Goal: Find specific page/section: Find specific page/section

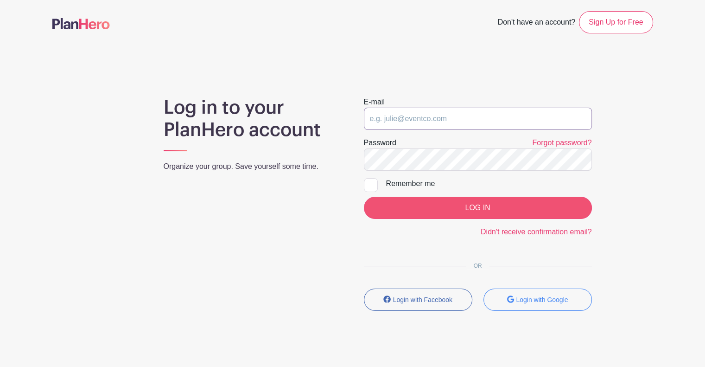
type input "ladeaton08@gmail.com"
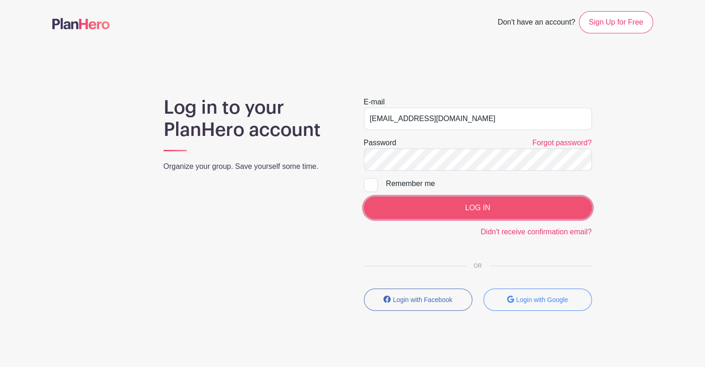
click at [440, 201] on input "LOG IN" at bounding box center [478, 208] width 228 height 22
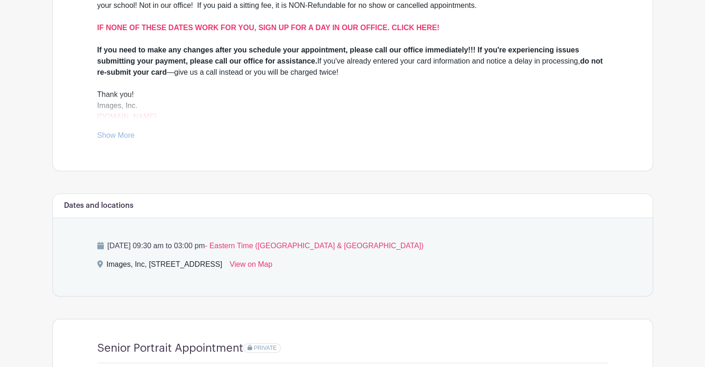
scroll to position [371, 0]
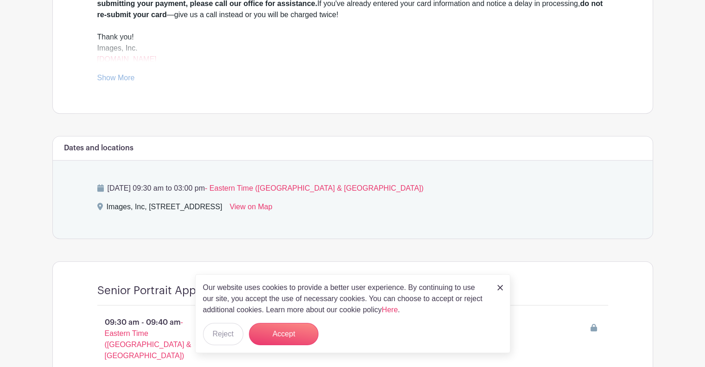
drag, startPoint x: 107, startPoint y: 206, endPoint x: 286, endPoint y: 211, distance: 179.0
click at [222, 211] on div "Images, Inc, [STREET_ADDRESS]" at bounding box center [165, 208] width 116 height 15
copy div "Images, Inc, [STREET_ADDRESS]"
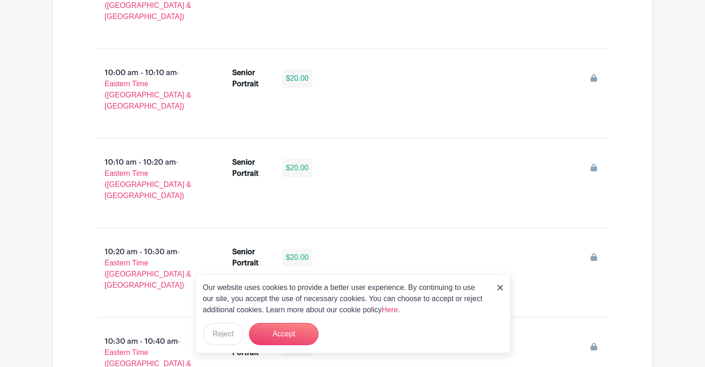
scroll to position [1020, 0]
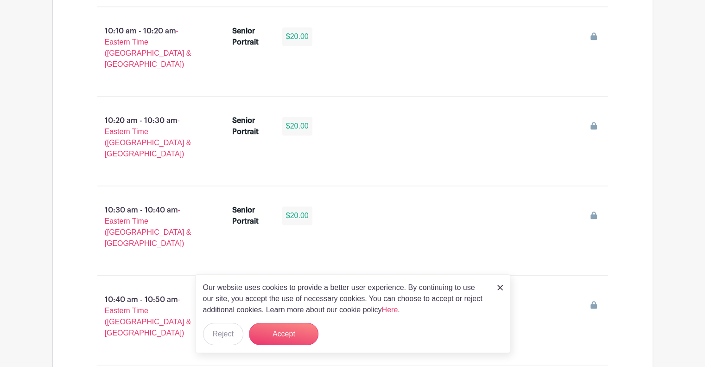
click at [499, 285] on img at bounding box center [500, 288] width 6 height 6
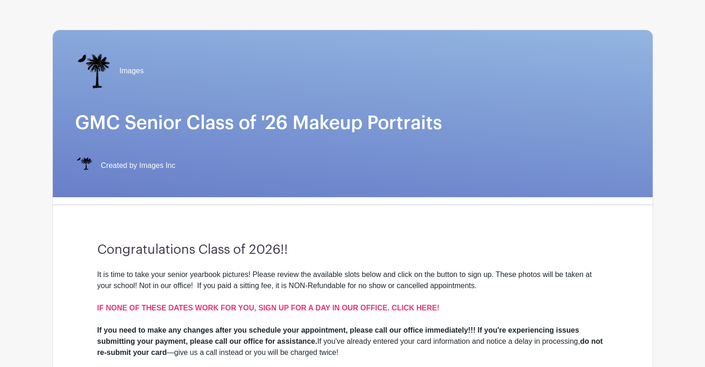
scroll to position [0, 0]
